Goal: Information Seeking & Learning: Learn about a topic

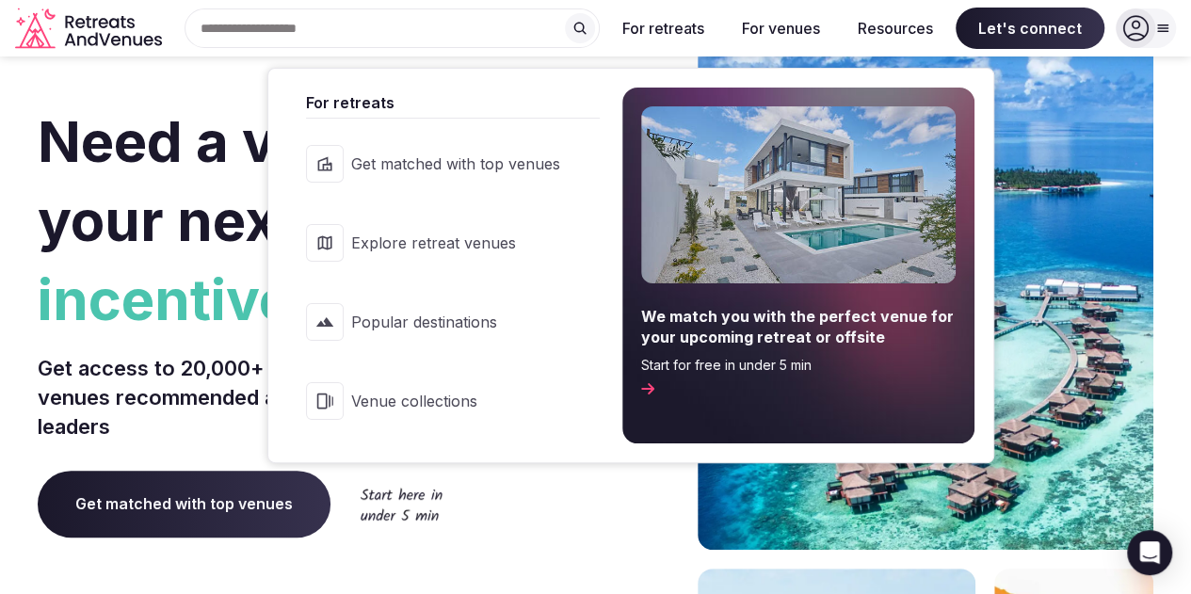
click at [392, 329] on span "Popular destinations" at bounding box center [455, 322] width 209 height 21
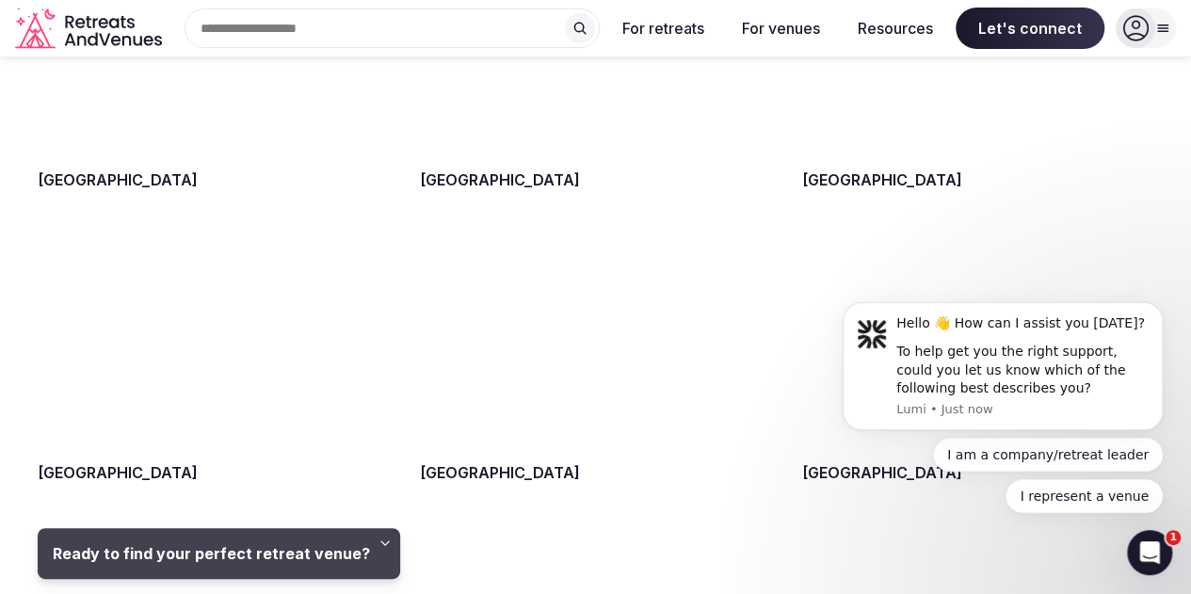
scroll to position [1319, 0]
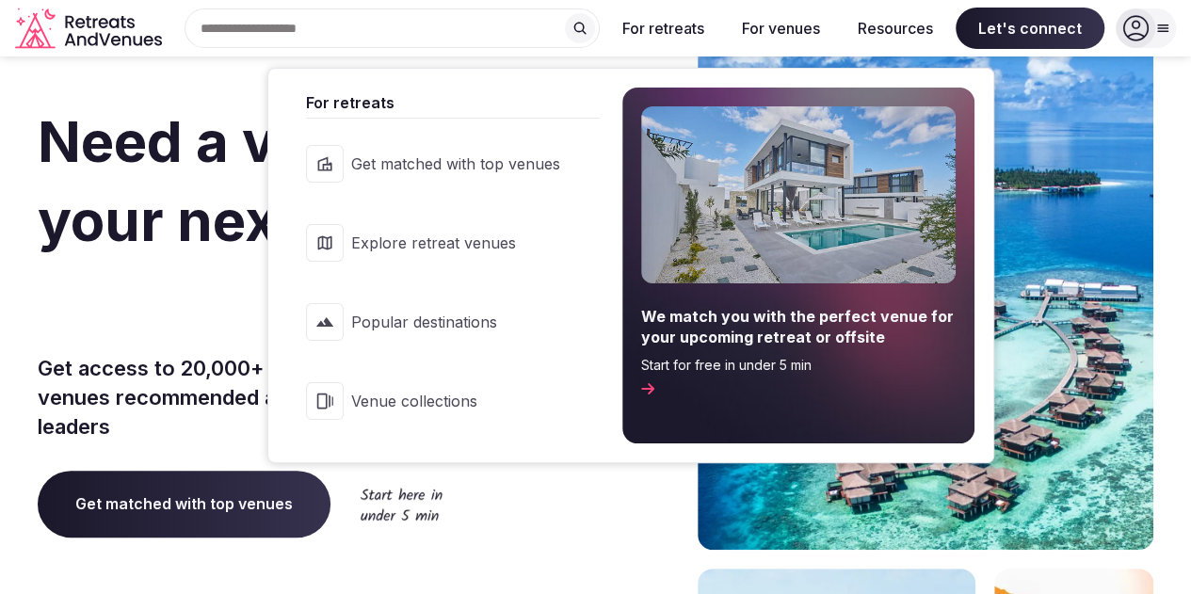
click at [477, 314] on span "Popular destinations" at bounding box center [455, 322] width 209 height 21
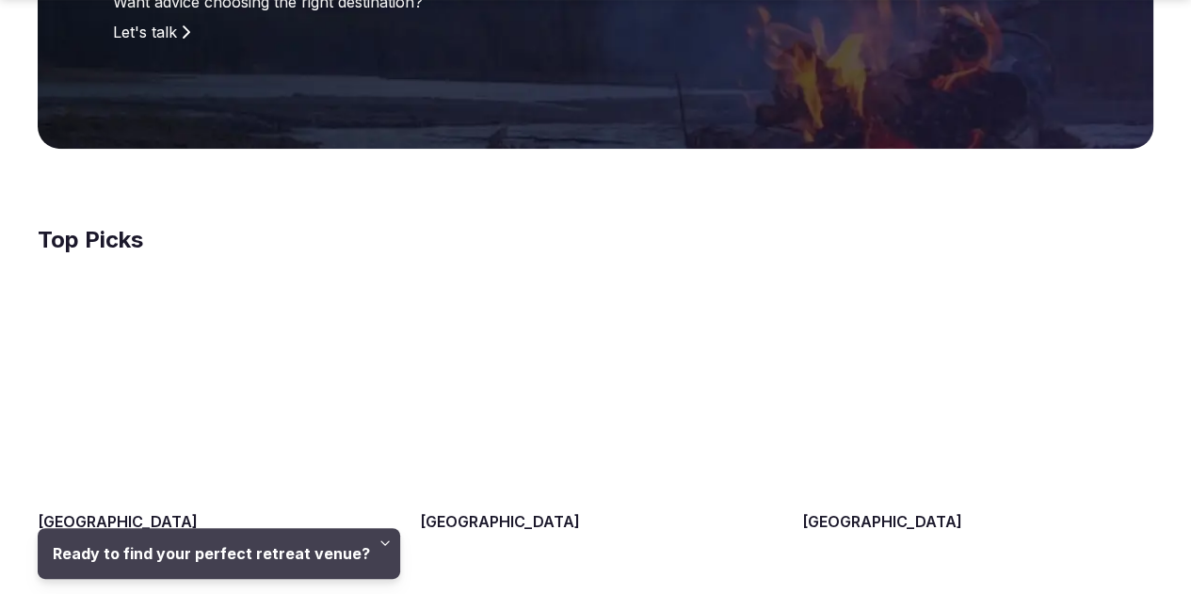
scroll to position [753, 0]
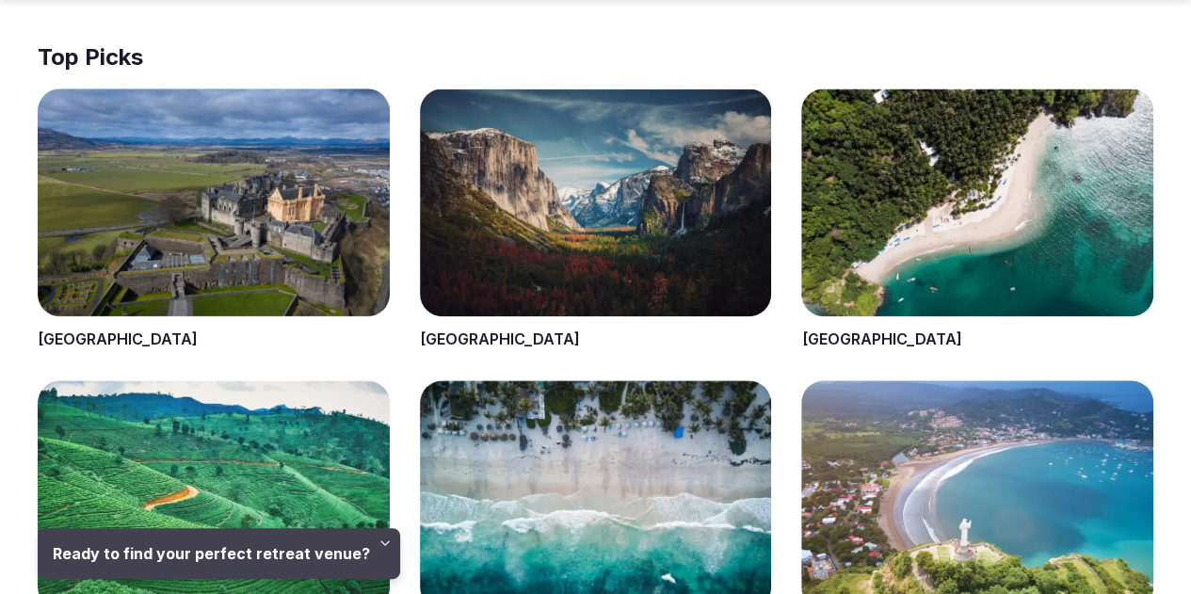
click at [255, 226] on span at bounding box center [214, 220] width 352 height 263
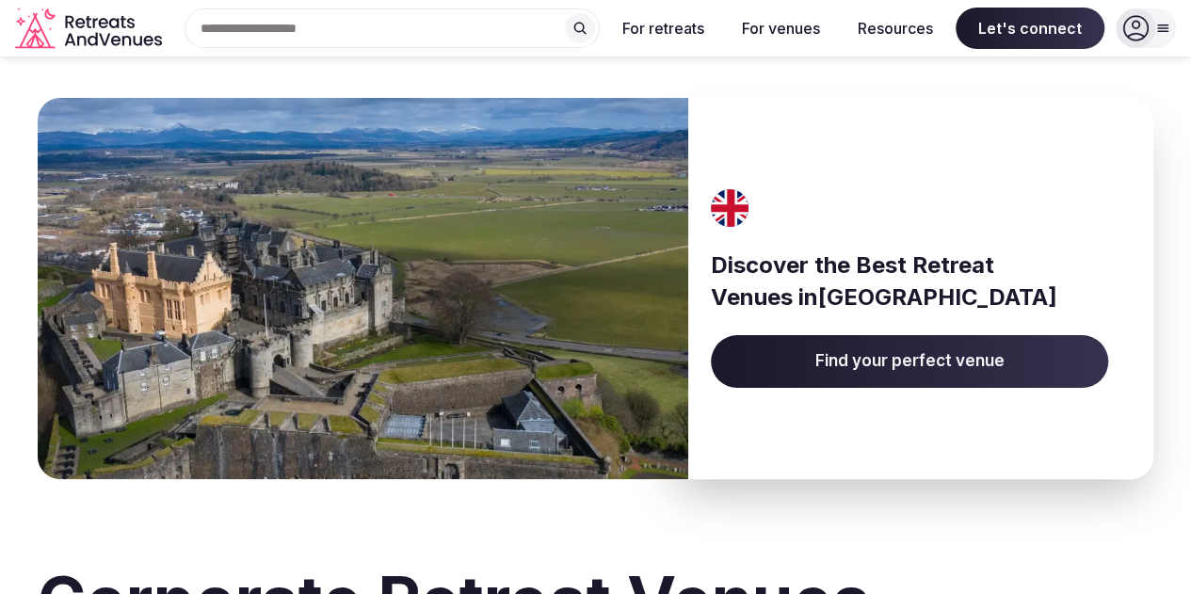
click at [369, 197] on img at bounding box center [363, 288] width 651 height 381
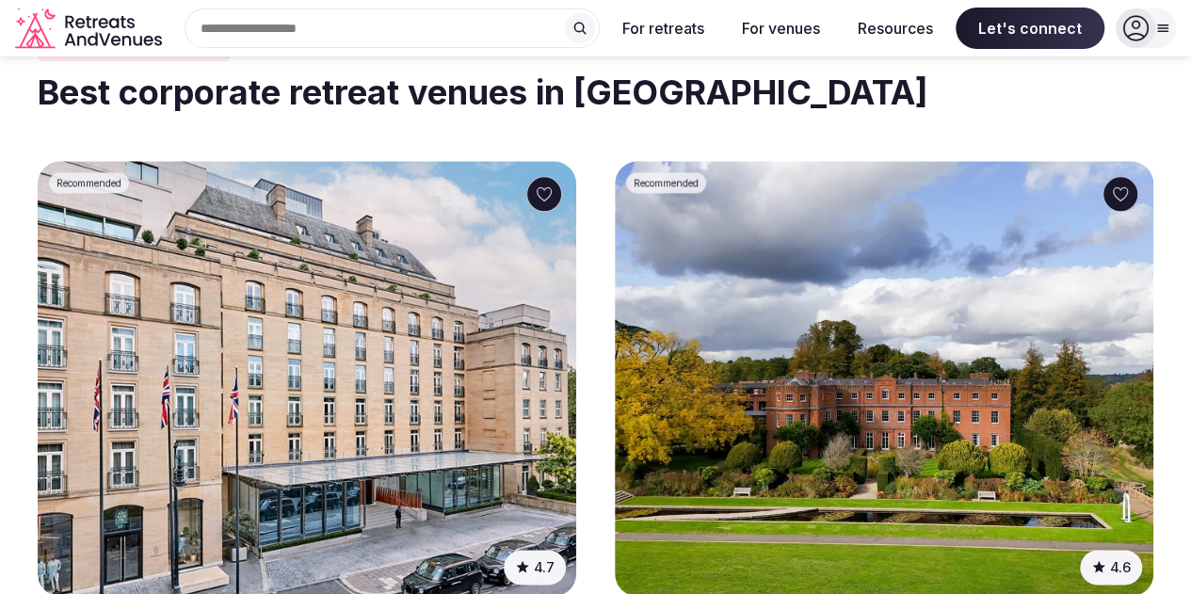
scroll to position [1036, 0]
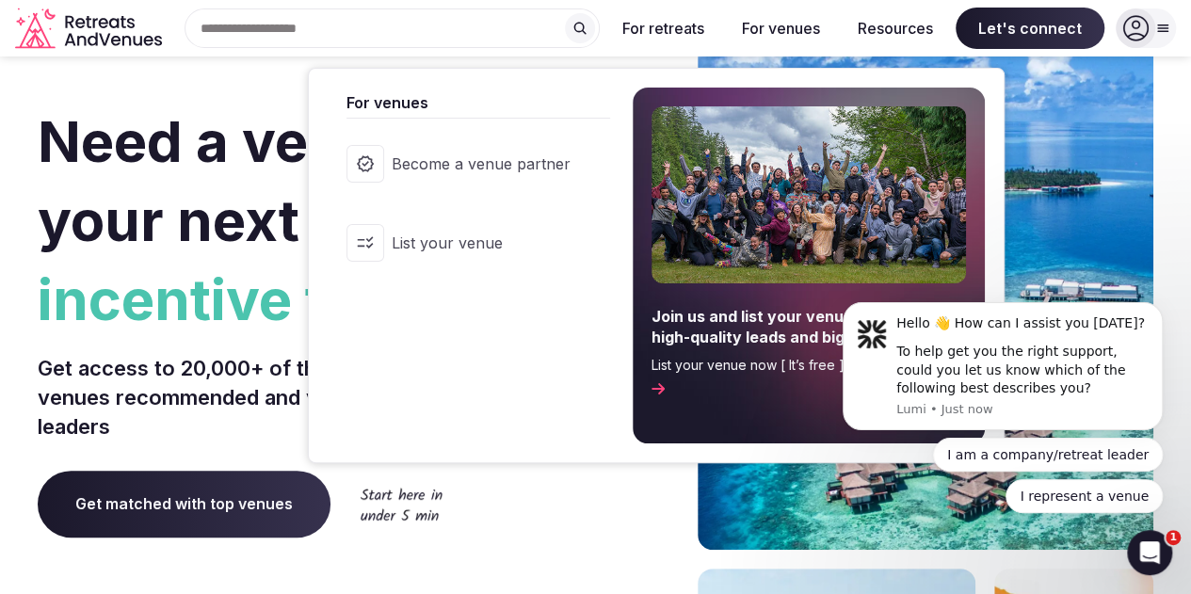
drag, startPoint x: 537, startPoint y: 177, endPoint x: 558, endPoint y: 177, distance: 20.7
click at [537, 177] on link "Become a venue partner" at bounding box center [469, 163] width 283 height 75
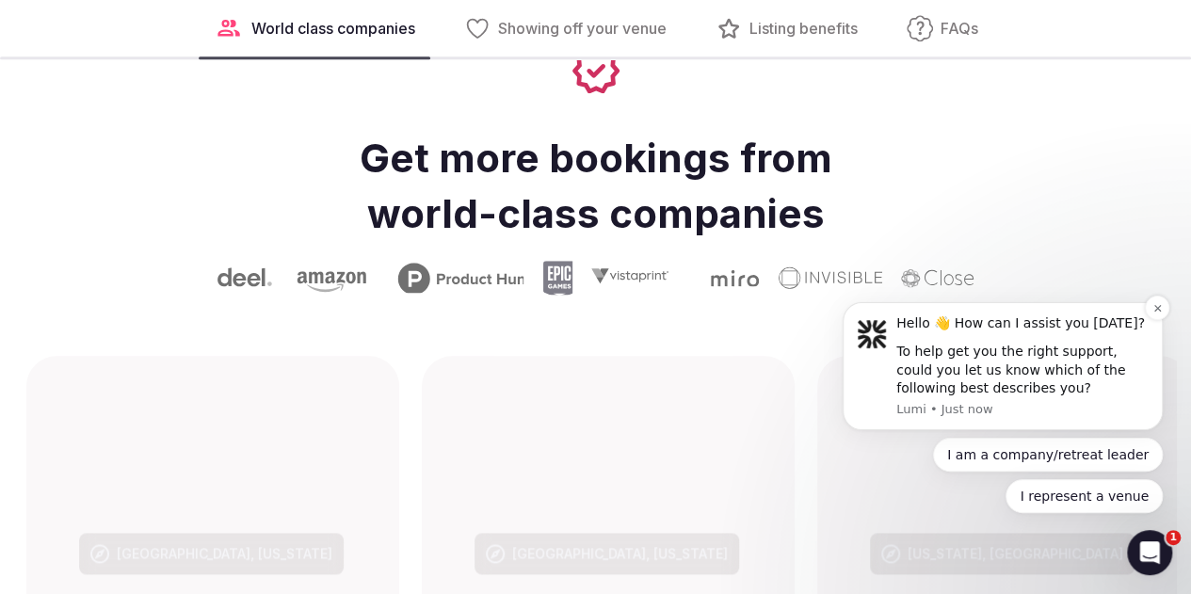
scroll to position [1036, 0]
